Goal: Submit feedback/report problem: Submit feedback/report problem

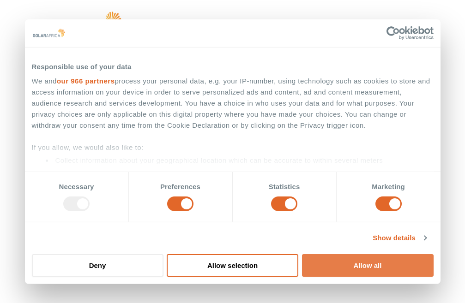
click at [393, 266] on button "Allow all" at bounding box center [367, 265] width 131 height 23
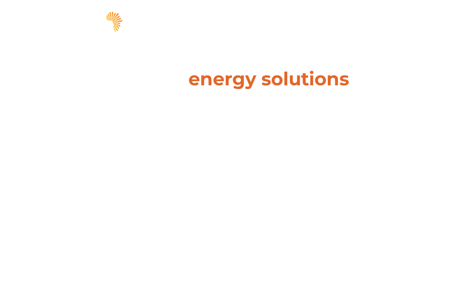
click at [418, 24] on span "hello" at bounding box center [416, 24] width 14 height 14
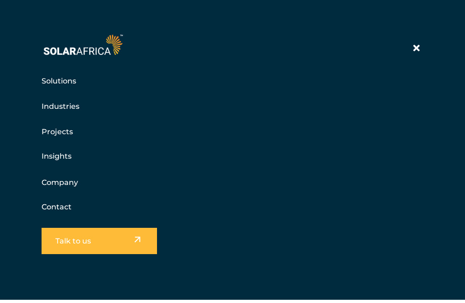
click at [49, 204] on link "Contact" at bounding box center [57, 207] width 30 height 9
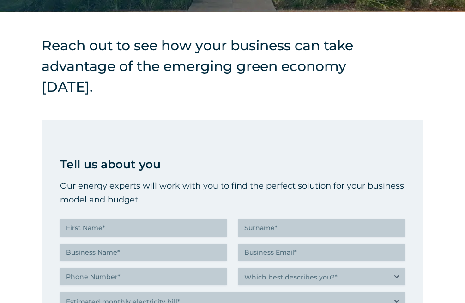
scroll to position [415, 0]
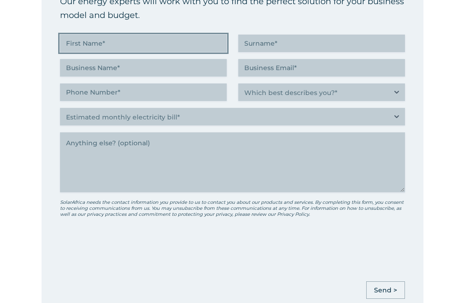
click at [111, 49] on input "First Name (Required)" at bounding box center [143, 44] width 167 height 18
type input "[PERSON_NAME]"
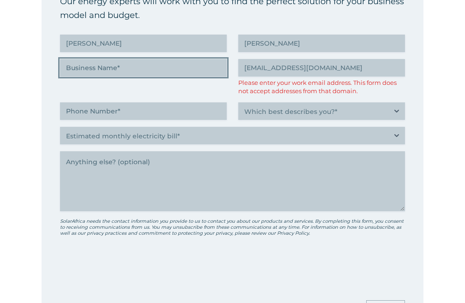
click at [110, 70] on input "Business Name (Required)" at bounding box center [143, 68] width 167 height 18
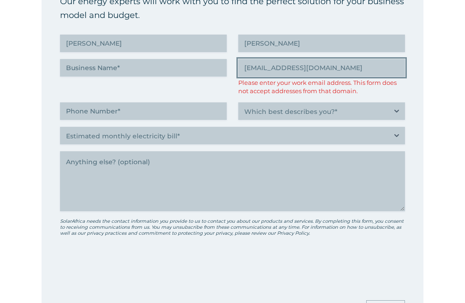
click at [304, 68] on input "[EMAIL_ADDRESS][DOMAIN_NAME]" at bounding box center [321, 68] width 167 height 18
click at [304, 63] on input "[EMAIL_ADDRESS][DOMAIN_NAME]" at bounding box center [321, 68] width 167 height 18
type input "[EMAIL_ADDRESS][DOMAIN_NAME]"
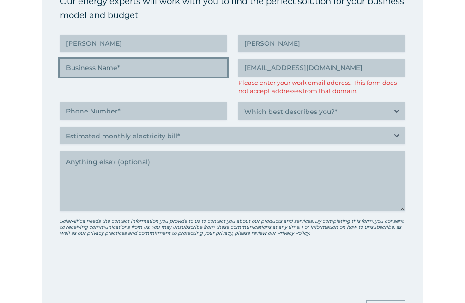
click at [122, 70] on input "Business Name (Required)" at bounding box center [143, 68] width 167 height 18
type input "-"
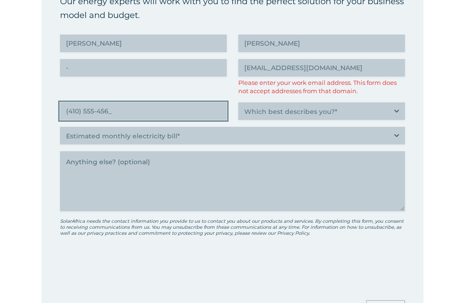
type input "[PHONE_NUMBER]"
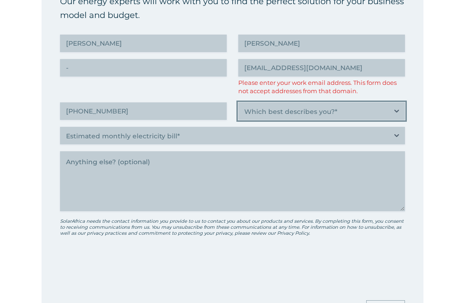
click at [280, 110] on select "Which best describes you?* Researching and identifying the best energy solution…" at bounding box center [321, 111] width 167 height 18
select select "Property investor, building owner or landlord exploring alternative energy opti…"
click at [238, 102] on select "Which best describes you?* Researching and identifying the best energy solution…" at bounding box center [321, 111] width 167 height 18
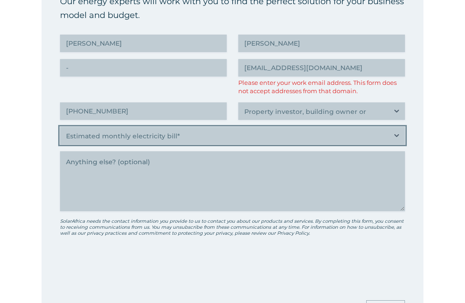
click at [173, 129] on select "Estimated monthly electricity bill* Less than R500K More than R500K" at bounding box center [232, 136] width 345 height 18
select select "More than R500K"
click at [60, 127] on select "Estimated monthly electricity bill* Less than R500K More than R500K" at bounding box center [232, 136] width 345 height 18
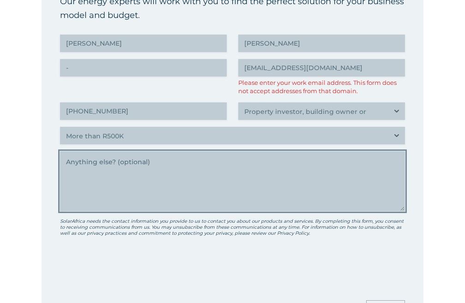
click at [161, 189] on textarea "Anything else" at bounding box center [232, 181] width 345 height 60
paste textarea "Hello, I would like to offer some suggestions for your website. No cost, no cat…"
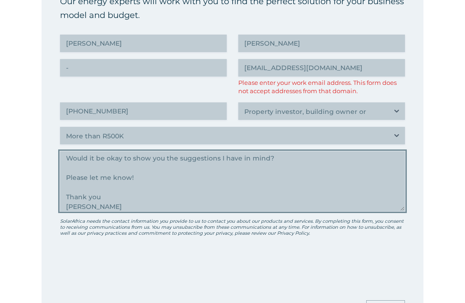
scroll to position [507, 0]
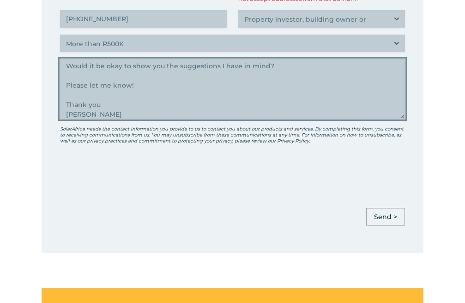
type textarea "Hello, I would like to offer some suggestions for your website. No cost, no cat…"
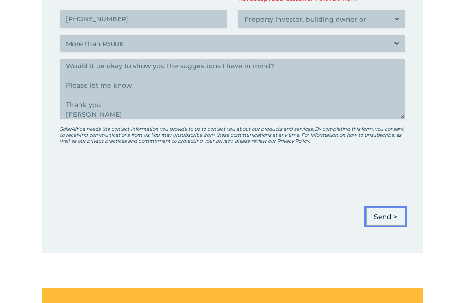
click at [385, 216] on input "Send >" at bounding box center [385, 217] width 39 height 18
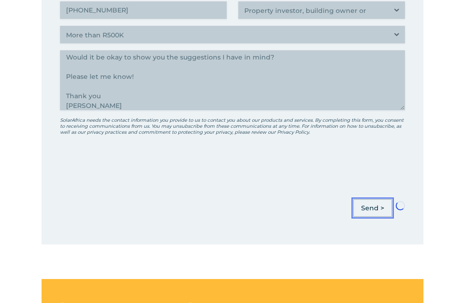
click at [371, 210] on input "Send >" at bounding box center [372, 208] width 39 height 18
click at [370, 209] on input "Send >" at bounding box center [372, 208] width 39 height 18
